Goal: Transaction & Acquisition: Purchase product/service

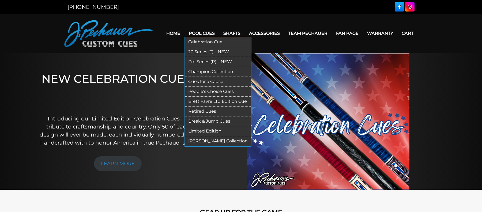
click at [205, 70] on link "Champion Collection" at bounding box center [218, 72] width 66 height 10
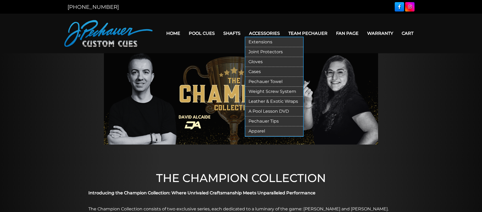
click at [262, 42] on link "Extensions" at bounding box center [275, 42] width 58 height 10
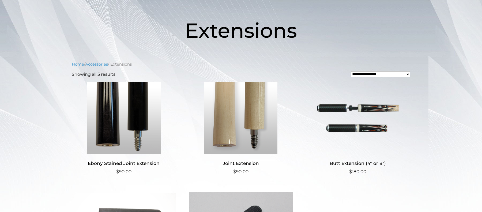
scroll to position [71, 0]
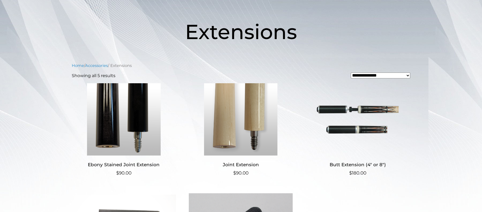
click at [124, 121] on img at bounding box center [124, 119] width 104 height 72
click at [120, 165] on h2 "Ebony Stained Joint Extension" at bounding box center [124, 165] width 104 height 10
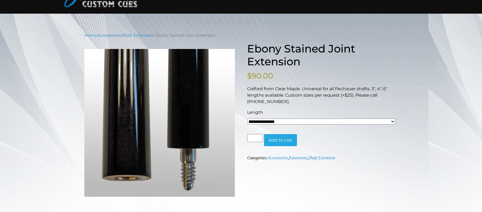
scroll to position [30, 0]
